Goal: Find specific page/section: Find specific page/section

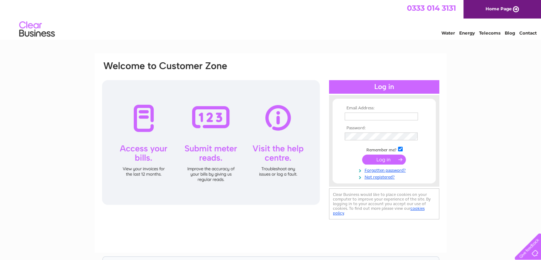
type input "accadmin@wilsonward.co.uk"
click at [396, 165] on td at bounding box center [384, 160] width 83 height 14
click at [395, 160] on input "submit" at bounding box center [384, 159] width 44 height 10
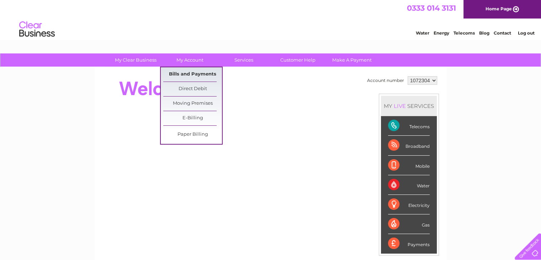
click at [191, 72] on link "Bills and Payments" at bounding box center [192, 74] width 59 height 14
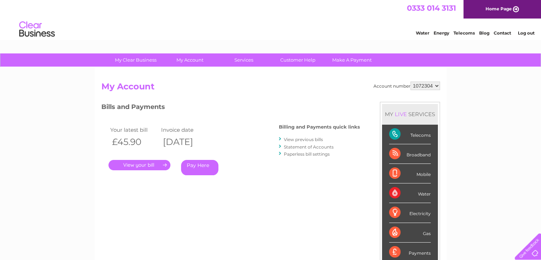
click at [142, 161] on link "." at bounding box center [139, 165] width 62 height 10
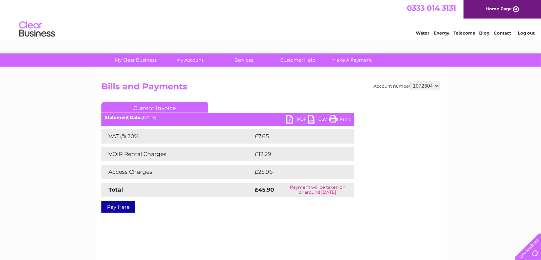
click at [291, 120] on link "PDF" at bounding box center [296, 120] width 21 height 10
